Goal: Task Accomplishment & Management: Manage account settings

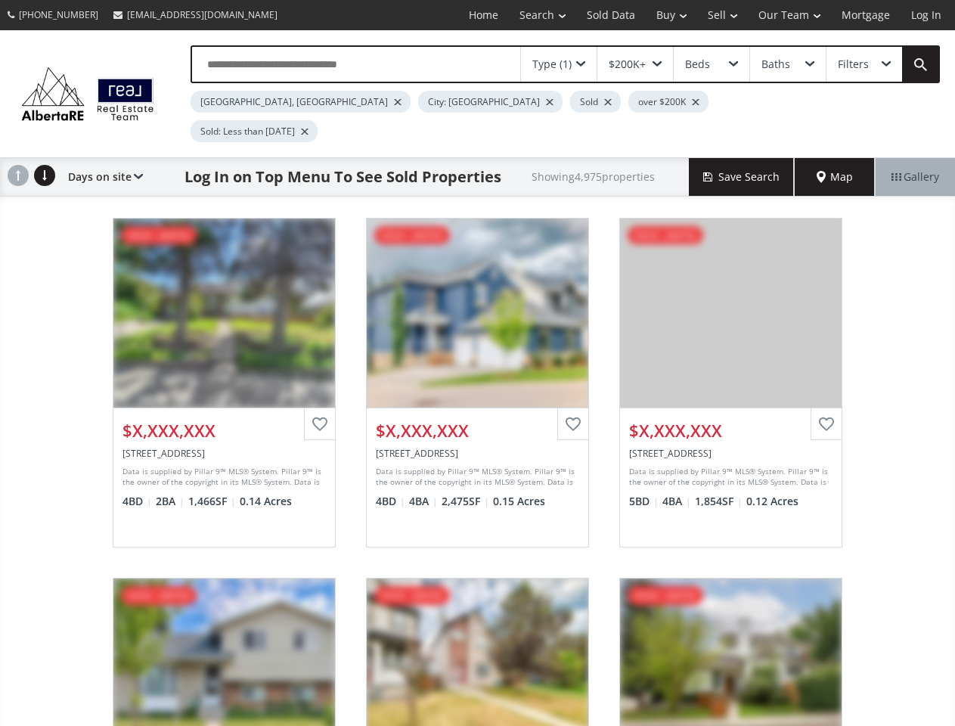
click at [532, 15] on link "Search" at bounding box center [542, 15] width 67 height 30
click at [664, 15] on link "Buy" at bounding box center [671, 15] width 51 height 30
click at [718, 15] on link "Sell" at bounding box center [722, 15] width 51 height 30
click at [788, 15] on link "Our Team" at bounding box center [789, 15] width 83 height 30
click at [927, 15] on link "Log In" at bounding box center [926, 15] width 51 height 30
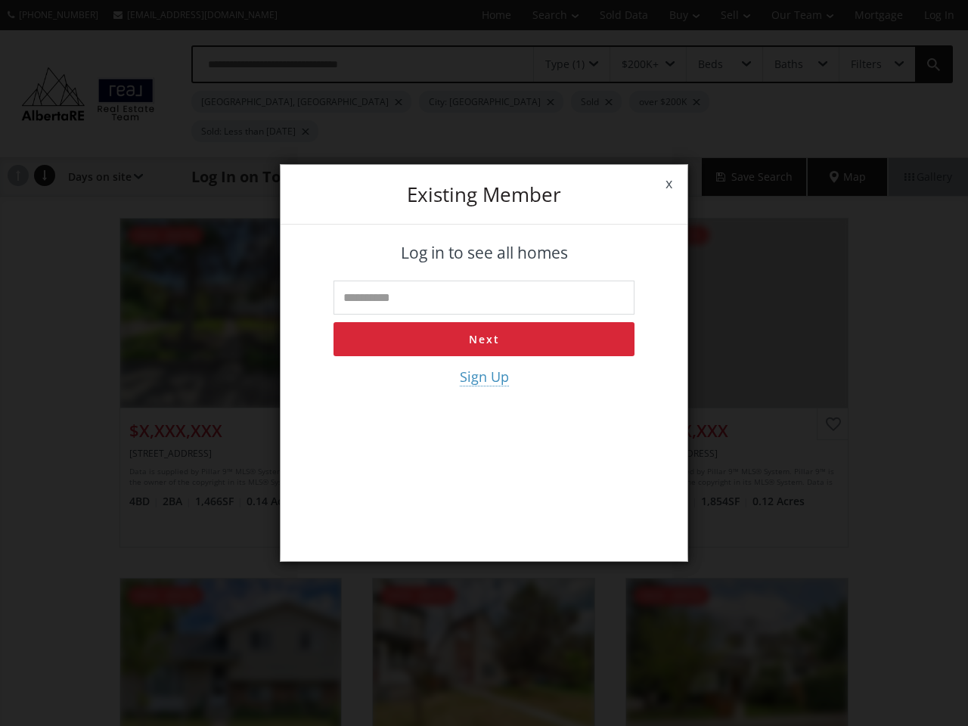
click at [559, 64] on div "x Existing member Log in to see all homes Next Sign Up" at bounding box center [484, 363] width 968 height 726
click at [635, 64] on div "x Existing member Log in to see all homes Next Sign Up" at bounding box center [484, 363] width 968 height 726
click at [711, 64] on div "x Existing member Log in to see all homes Next Sign Up" at bounding box center [484, 363] width 968 height 726
click at [788, 64] on div "x Existing member Log in to see all homes Next Sign Up" at bounding box center [484, 363] width 968 height 726
click at [864, 64] on div "x Existing member Log in to see all homes Next Sign Up" at bounding box center [484, 363] width 968 height 726
